Goal: Task Accomplishment & Management: Complete application form

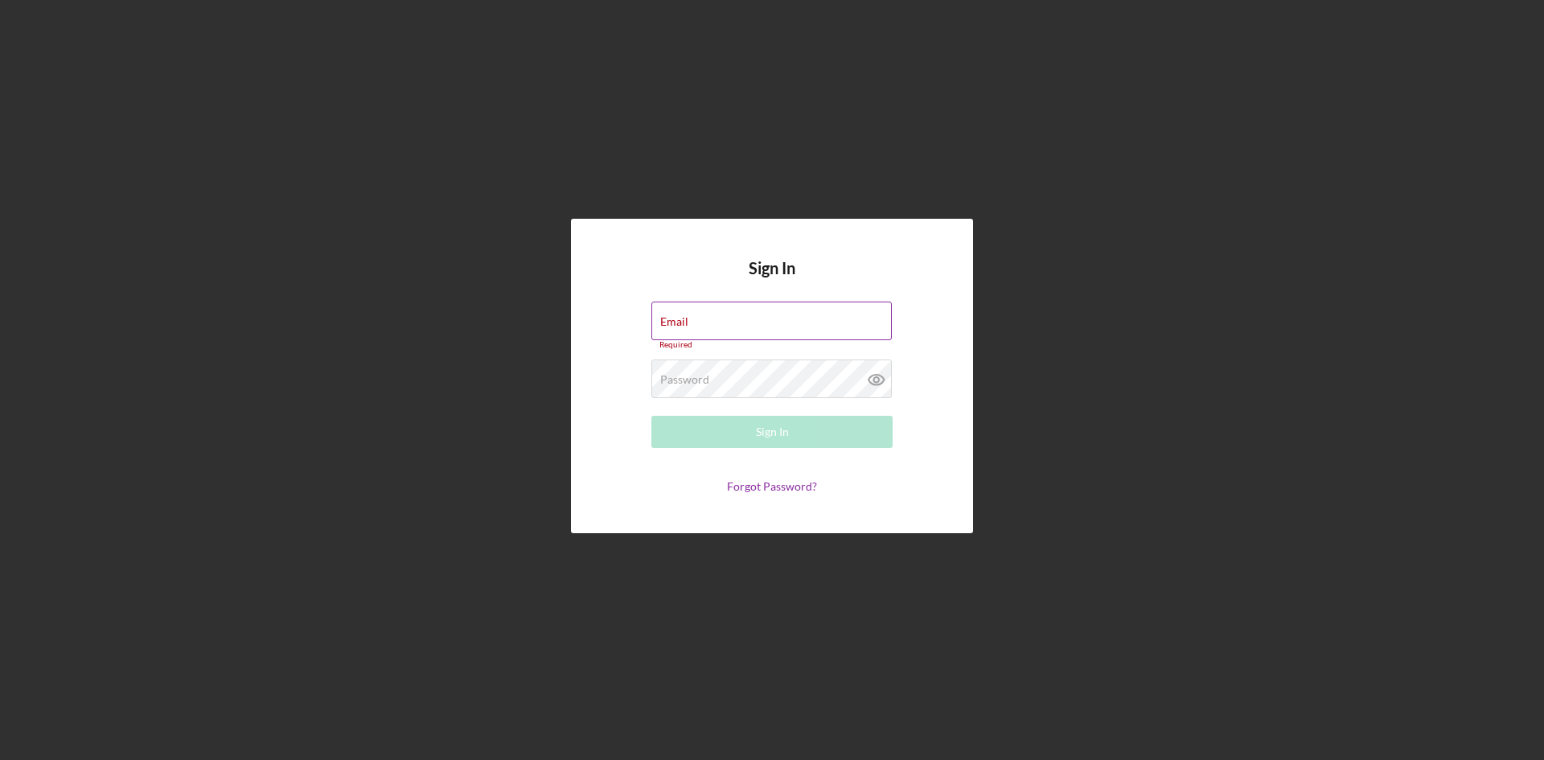
click at [770, 322] on div "Email Required" at bounding box center [771, 326] width 241 height 48
click at [719, 326] on input "Email" at bounding box center [771, 321] width 240 height 39
type input "[EMAIL_ADDRESS][DOMAIN_NAME]"
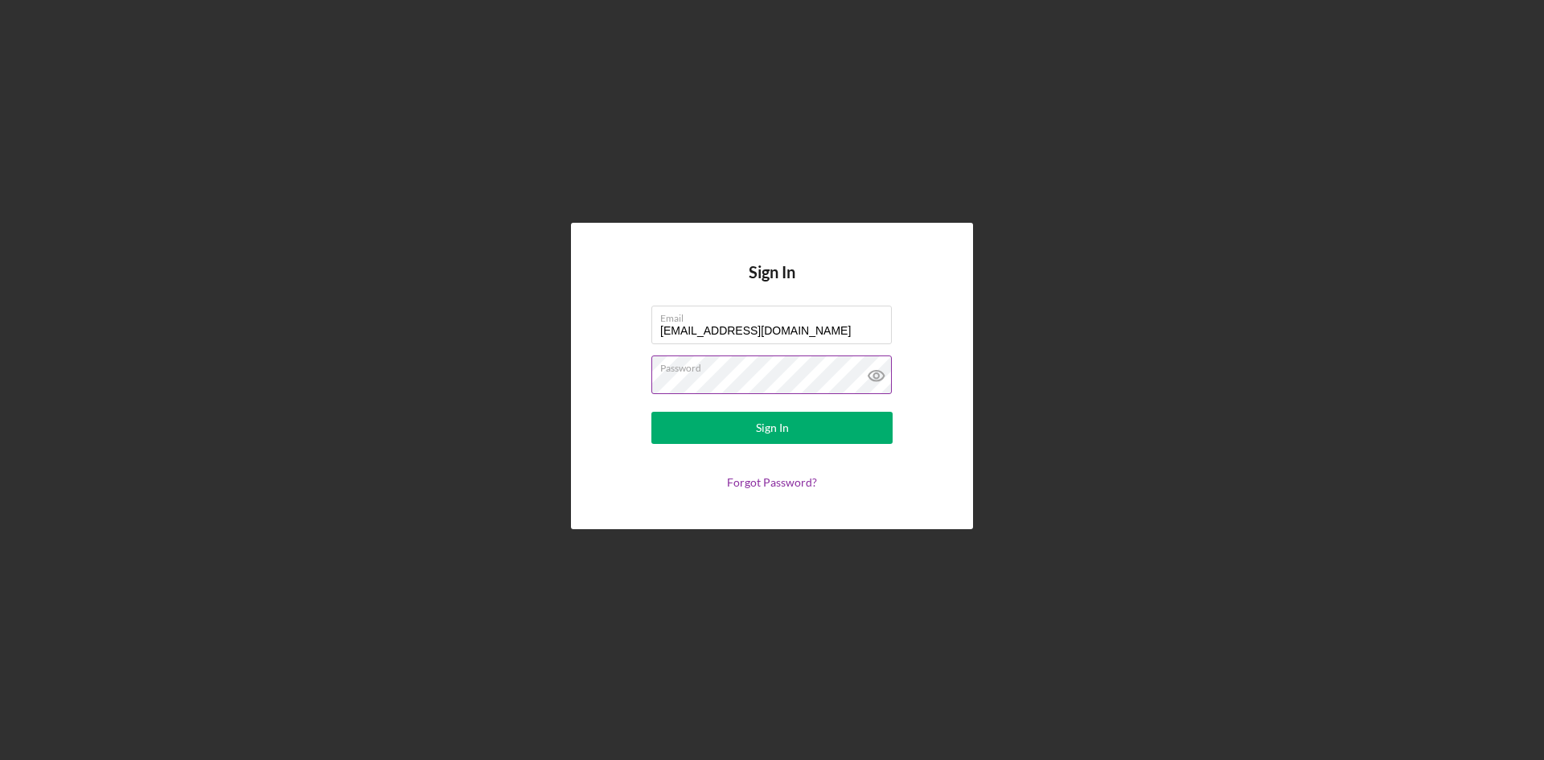
click at [884, 379] on icon at bounding box center [876, 375] width 40 height 40
click at [684, 436] on button "Sign In" at bounding box center [771, 428] width 241 height 32
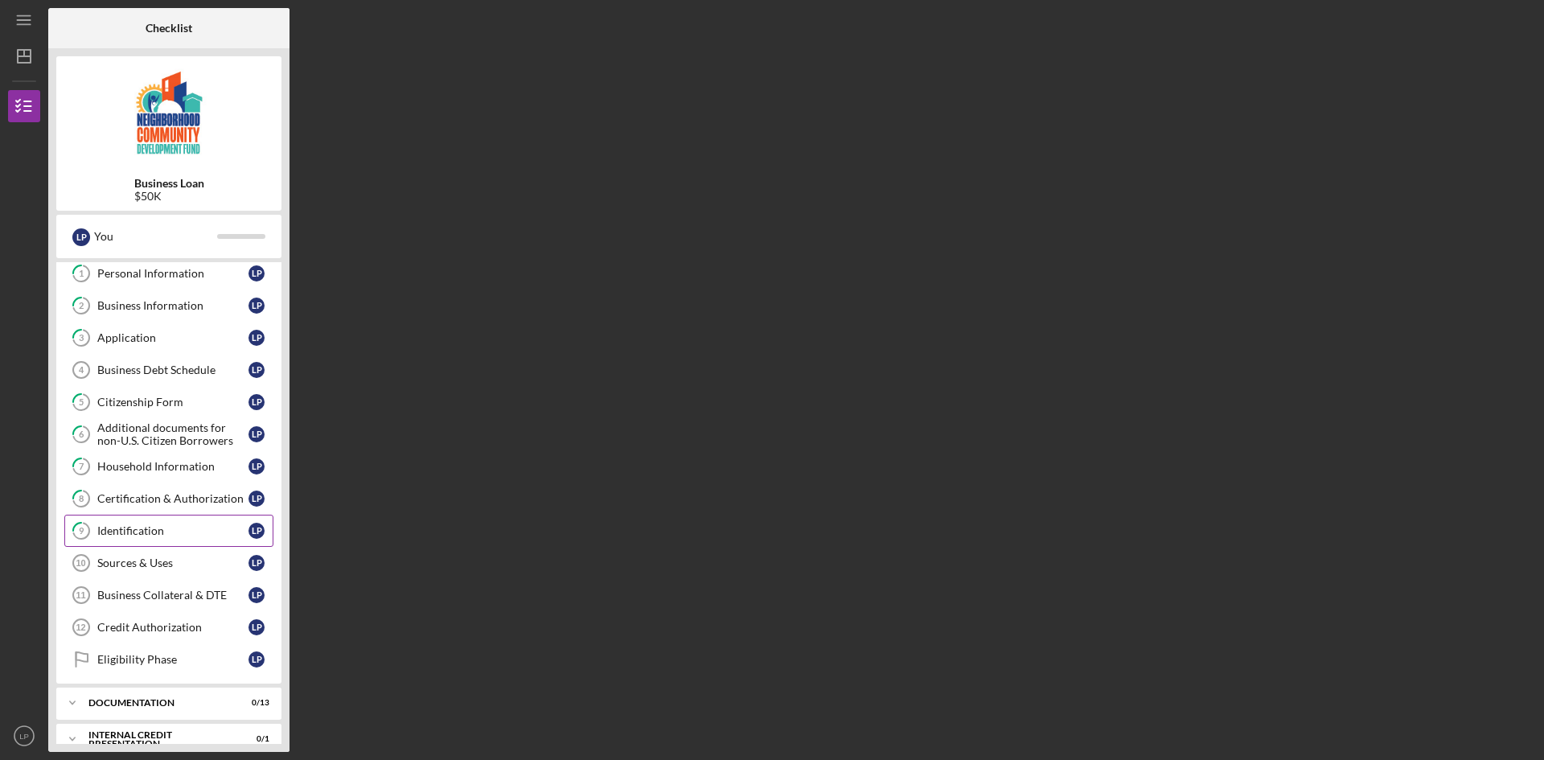
scroll to position [58, 0]
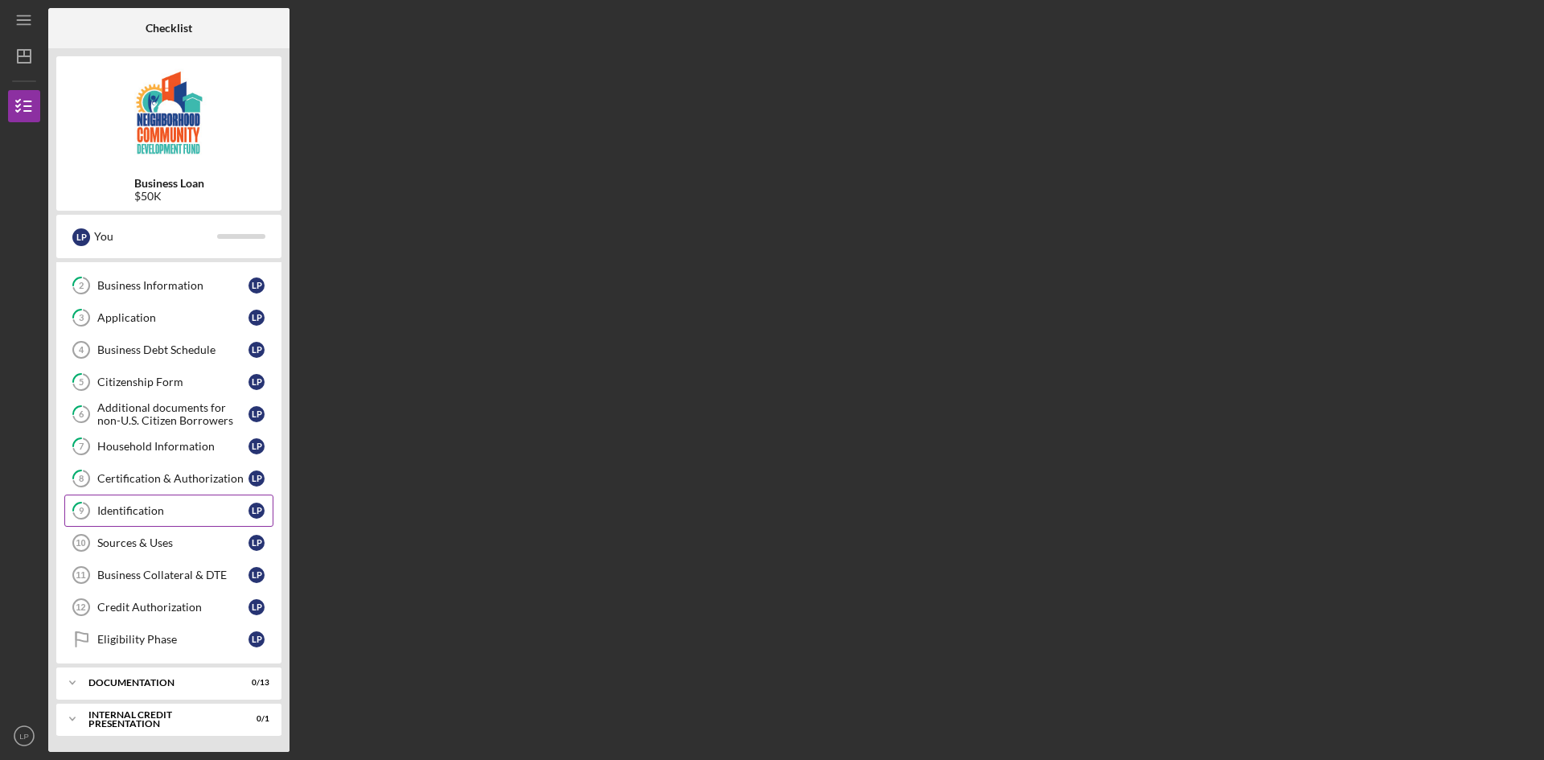
click at [154, 508] on div "Identification" at bounding box center [172, 510] width 151 height 13
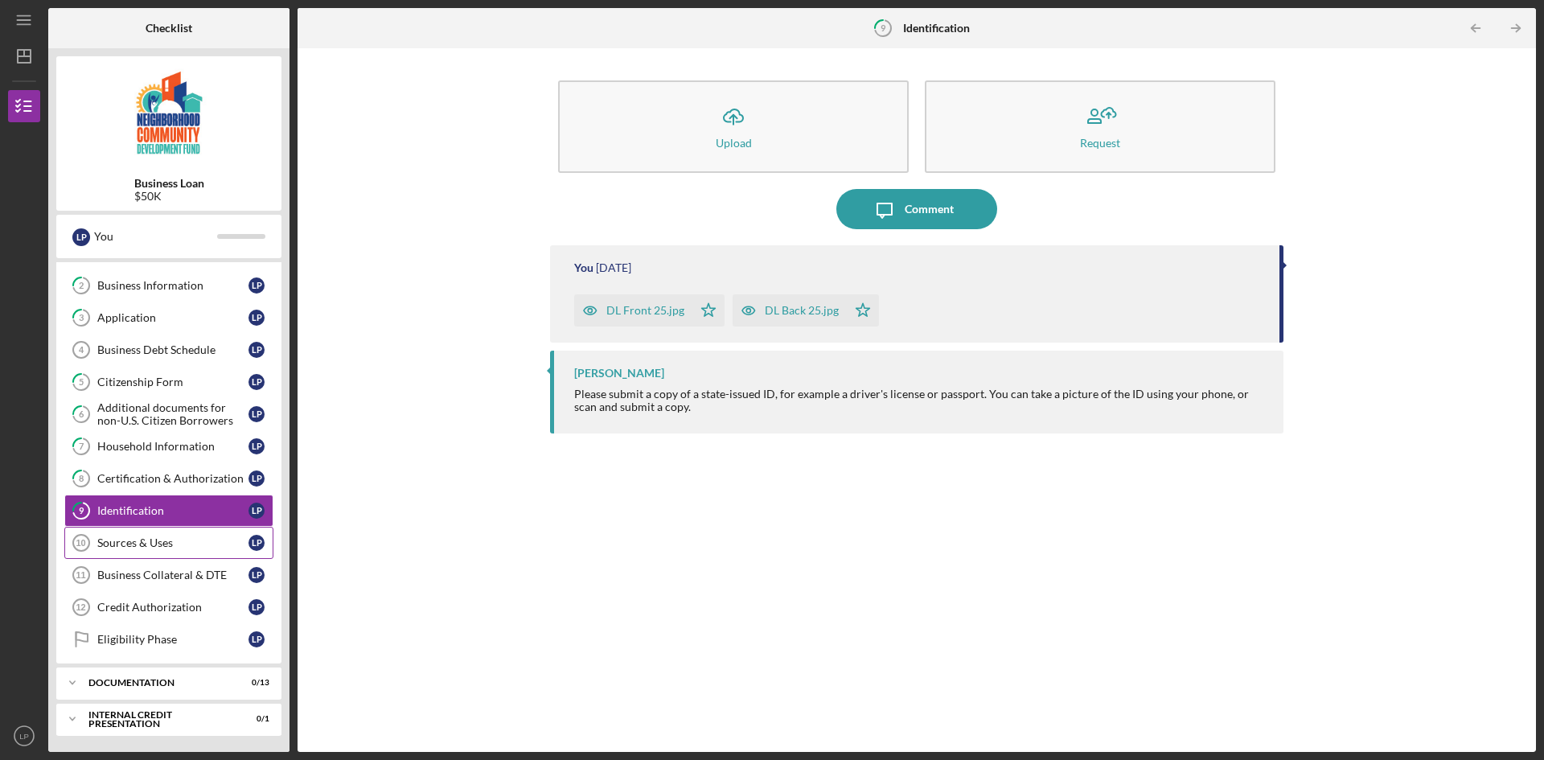
click at [103, 532] on link "Sources & Uses 10 Sources & Uses L P" at bounding box center [168, 543] width 209 height 32
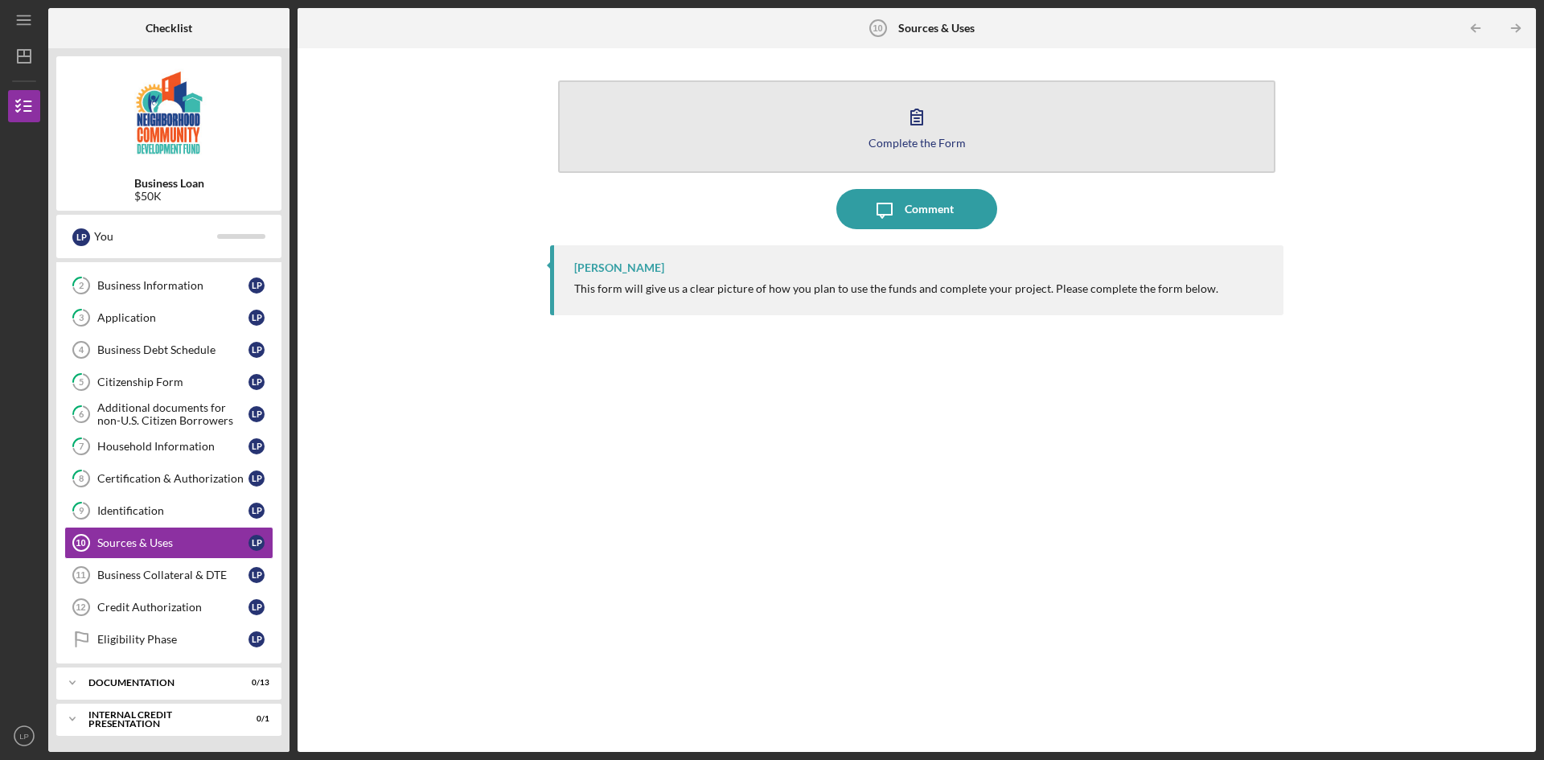
click at [916, 130] on icon "button" at bounding box center [917, 116] width 40 height 40
